Goal: Task Accomplishment & Management: Complete application form

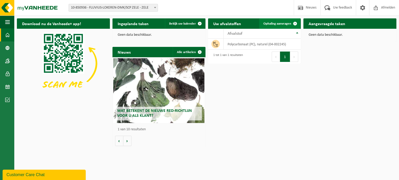
click at [277, 23] on span "Ophaling aanvragen" at bounding box center [277, 23] width 28 height 3
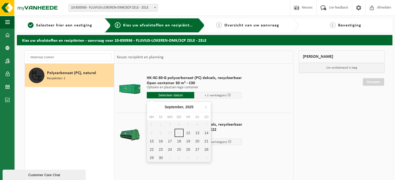
click at [181, 94] on input "text" at bounding box center [171, 95] width 48 height 6
click at [189, 133] on div "12" at bounding box center [188, 133] width 9 height 8
type input "Van 2025-09-12"
type input "2025-09-12"
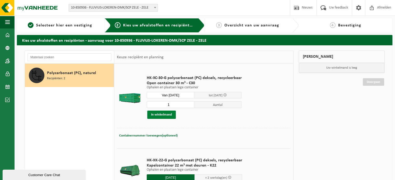
click at [157, 113] on button "In winkelmand" at bounding box center [161, 115] width 29 height 8
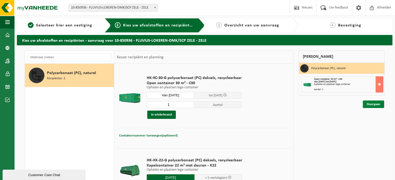
click at [375, 106] on link "Doorgaan" at bounding box center [373, 105] width 21 height 8
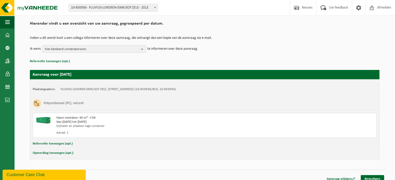
scroll to position [42, 0]
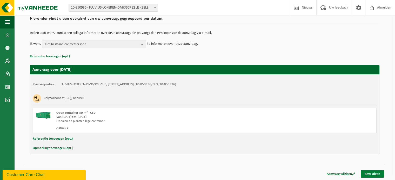
click at [377, 175] on link "Bevestigen" at bounding box center [372, 175] width 23 height 8
